Goal: Check status: Check status

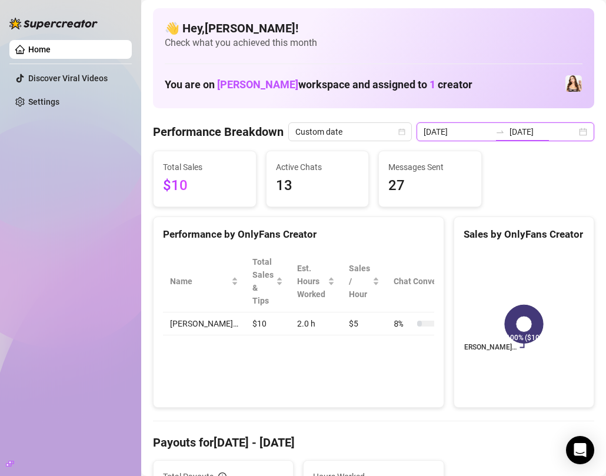
click at [551, 137] on input "[DATE]" at bounding box center [543, 131] width 67 height 13
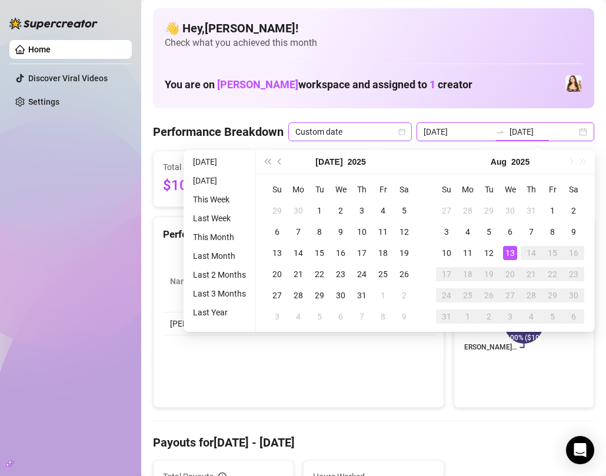
type input "[DATE]"
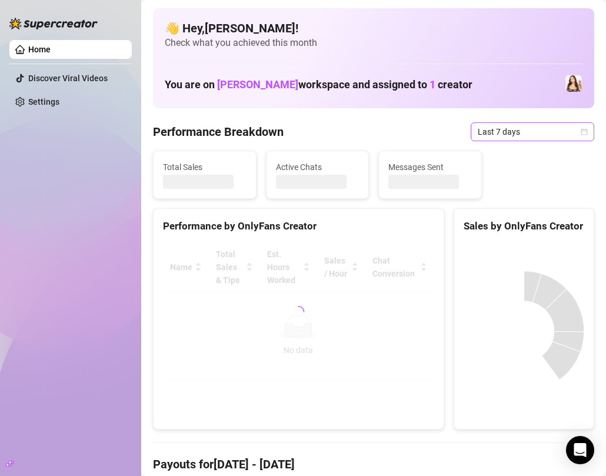
click at [586, 131] on icon "calendar" at bounding box center [585, 131] width 6 height 6
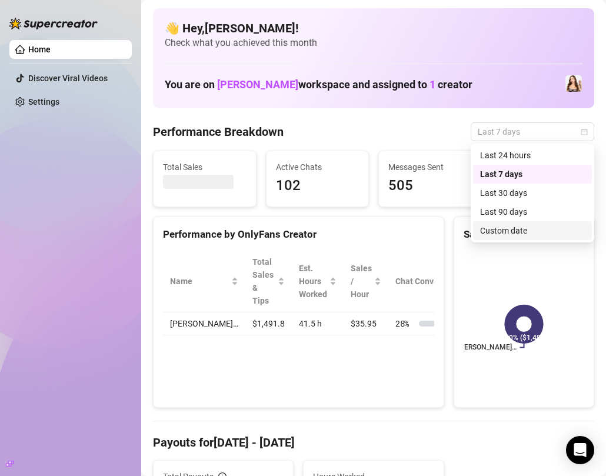
click at [504, 231] on div "Custom date" at bounding box center [532, 230] width 105 height 13
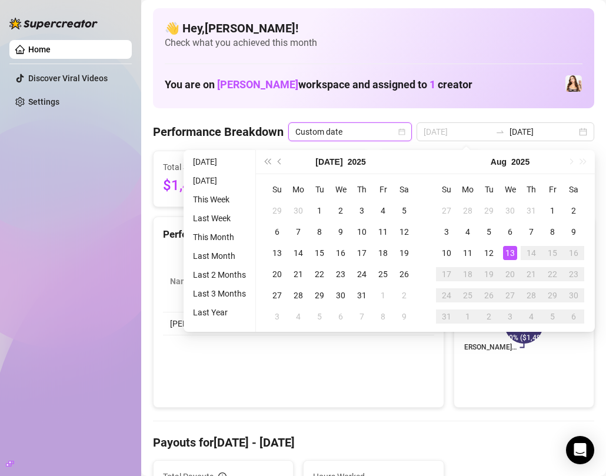
type input "[DATE]"
click at [510, 256] on div "13" at bounding box center [510, 253] width 14 height 14
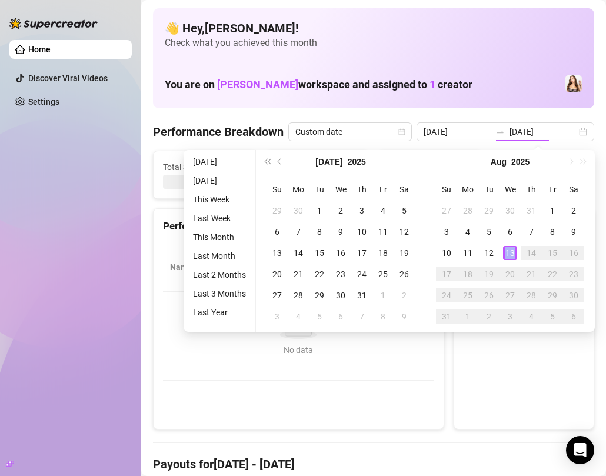
type input "[DATE]"
